Goal: Task Accomplishment & Management: Manage account settings

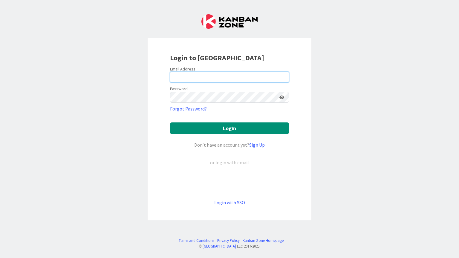
click at [213, 80] on input "email" at bounding box center [229, 77] width 119 height 11
type input "[EMAIL_ADDRESS][DOMAIN_NAME]"
click at [199, 73] on input "email" at bounding box center [229, 77] width 119 height 11
type input "[EMAIL_ADDRESS][DOMAIN_NAME]"
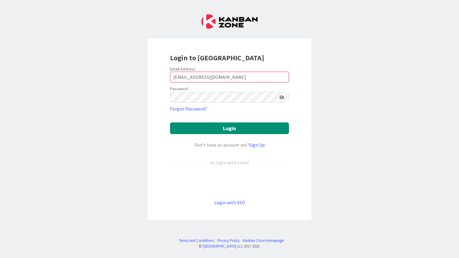
click at [282, 95] on icon at bounding box center [282, 97] width 5 height 4
click at [228, 126] on button "Login" at bounding box center [229, 129] width 119 height 12
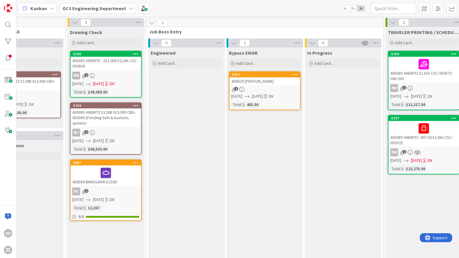
scroll to position [0, 632]
